Goal: Obtain resource: Download file/media

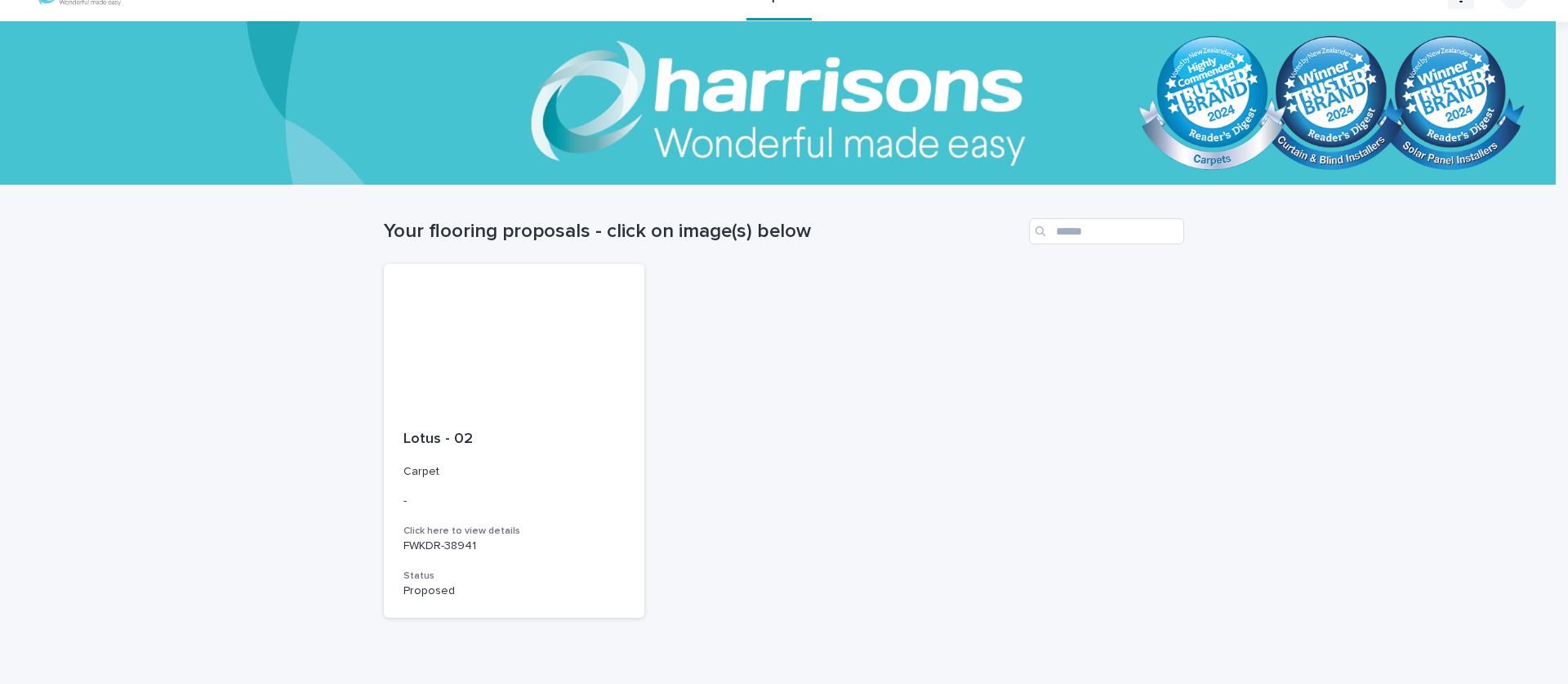
scroll to position [46, 0]
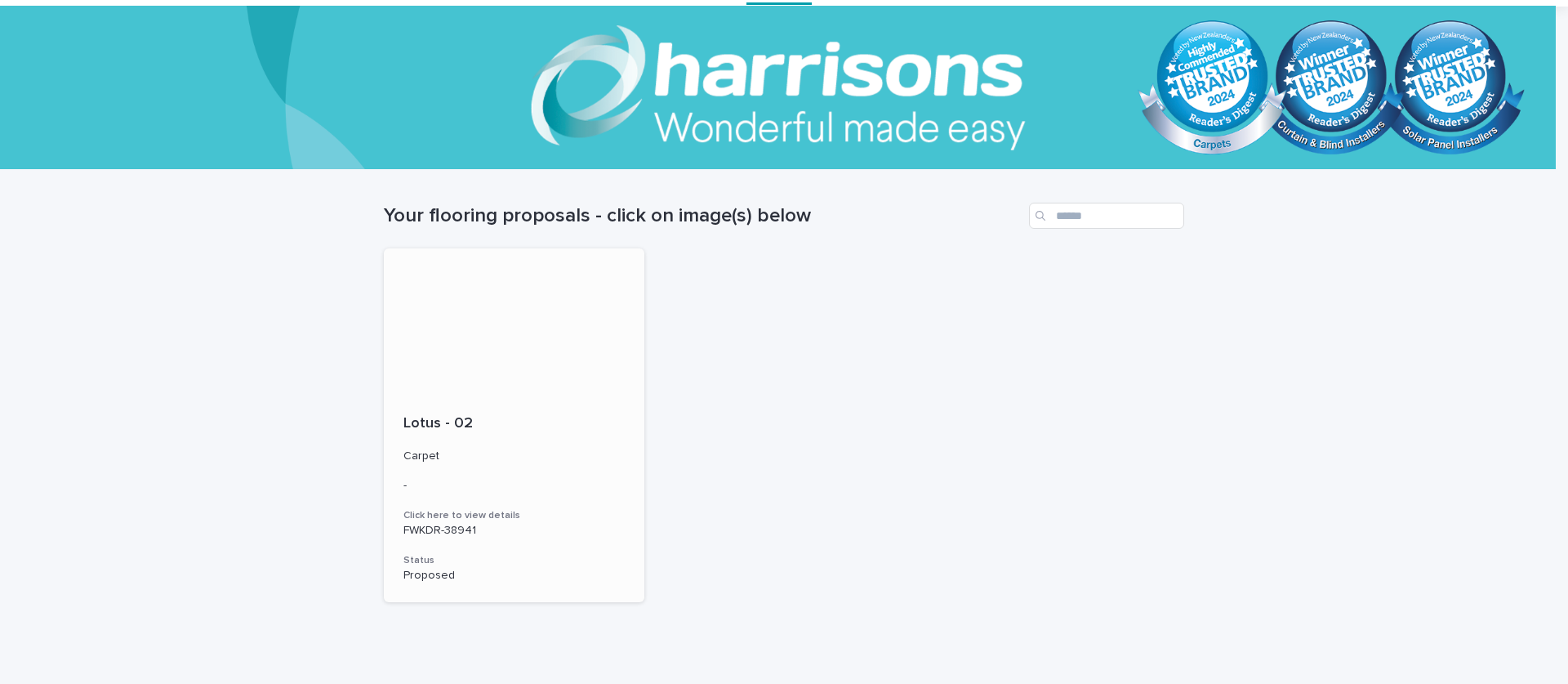
click at [456, 528] on p "FWKDR-38941" at bounding box center [514, 531] width 222 height 14
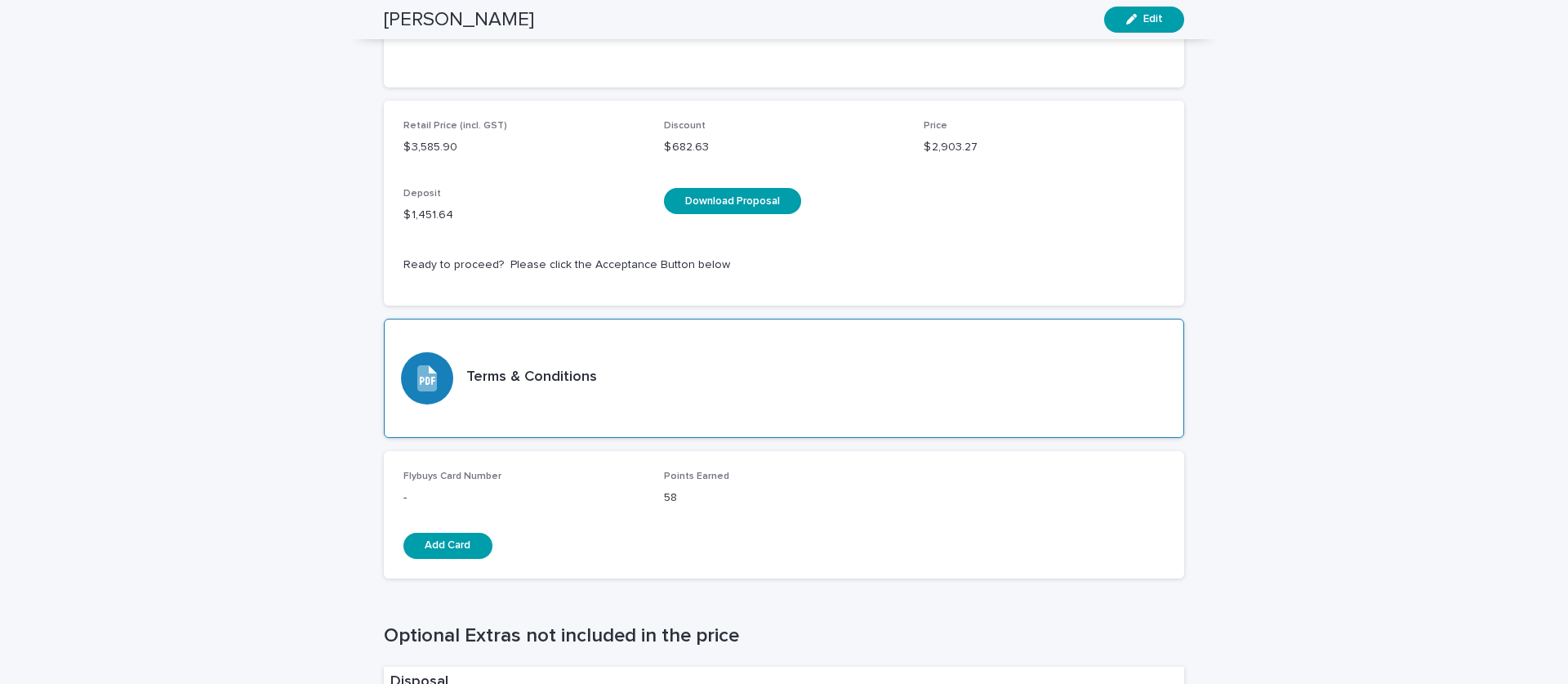
scroll to position [2696, 0]
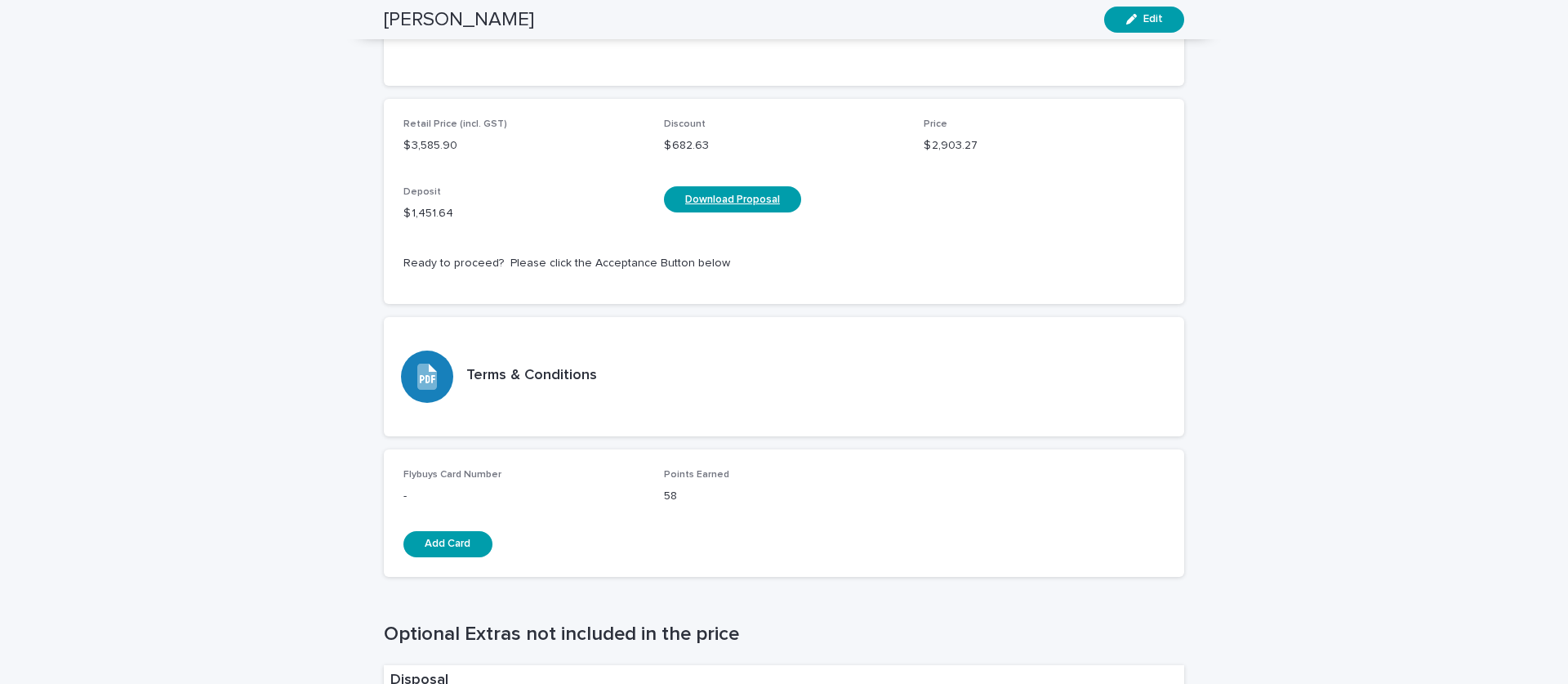
click at [732, 207] on span "Download Proposal" at bounding box center [732, 199] width 95 height 14
